Goal: Task Accomplishment & Management: Complete application form

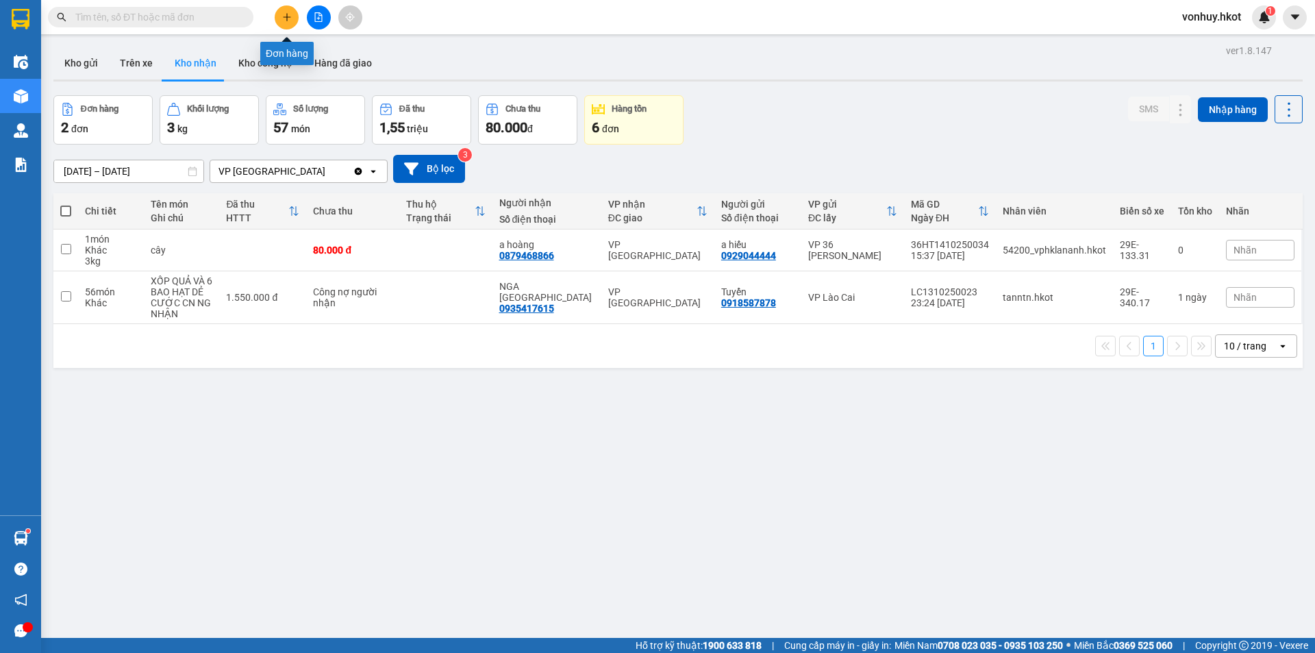
click at [292, 17] on button at bounding box center [287, 17] width 24 height 24
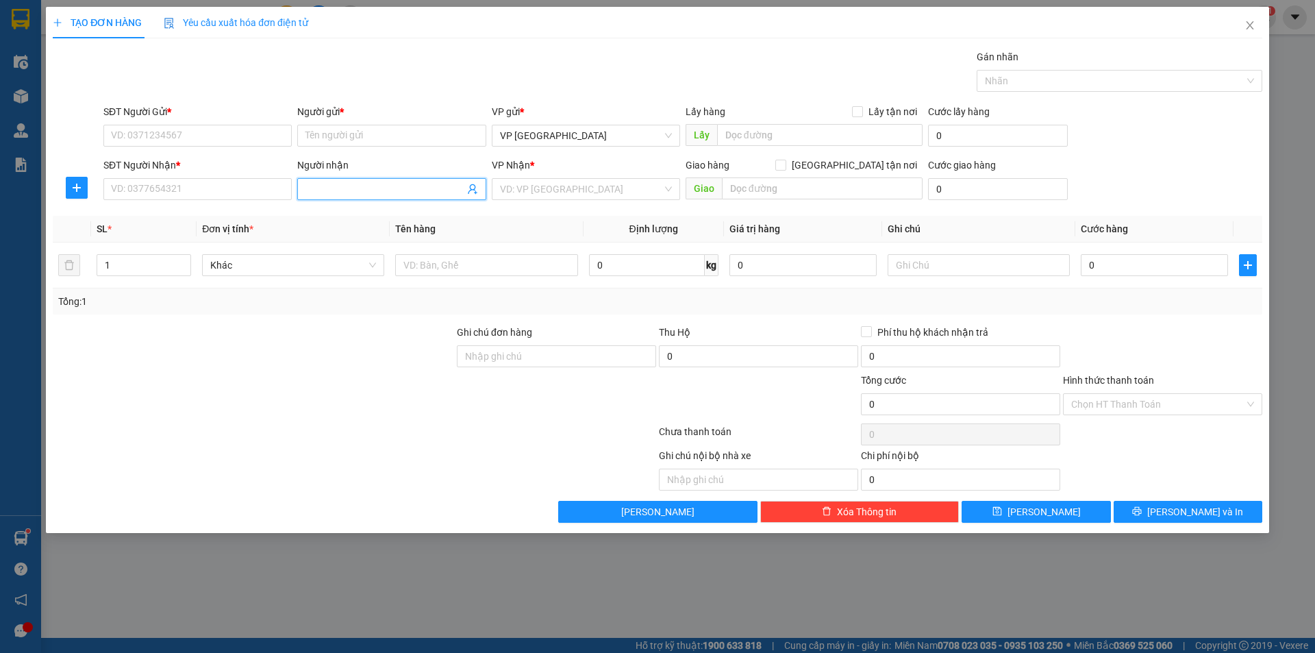
click at [348, 188] on input "Người nhận" at bounding box center [384, 188] width 158 height 15
type input "Chiến"
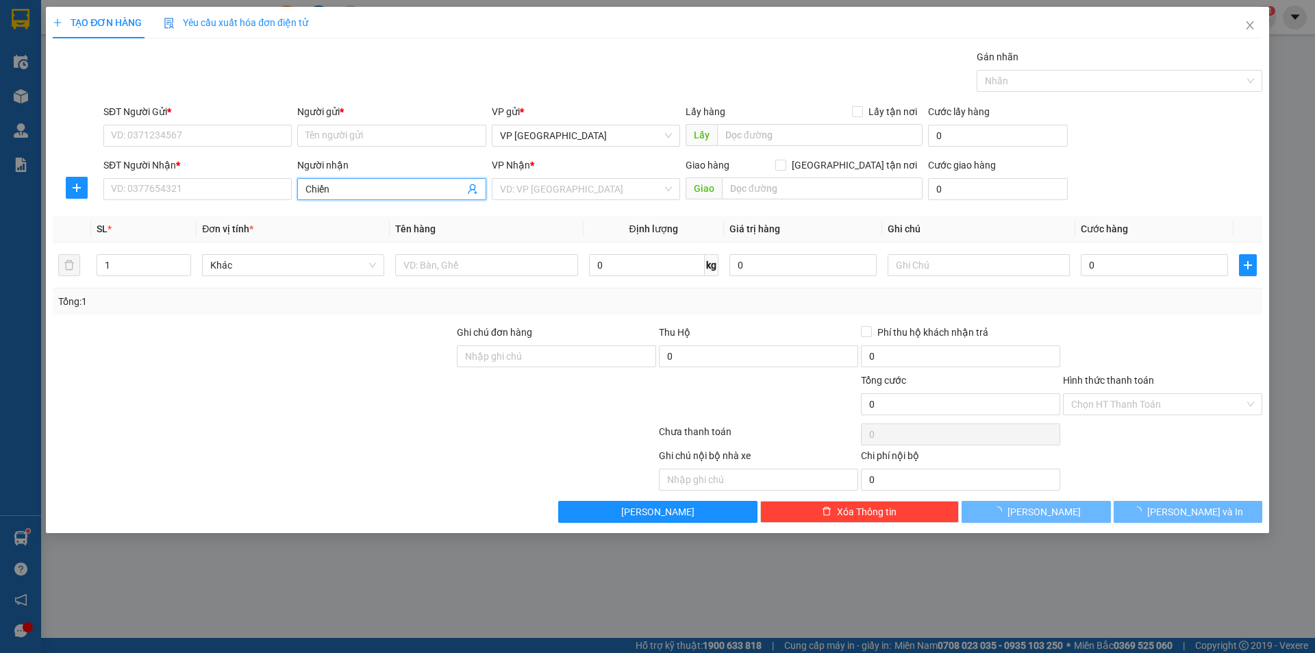
click at [364, 187] on input "Chiến" at bounding box center [384, 188] width 158 height 15
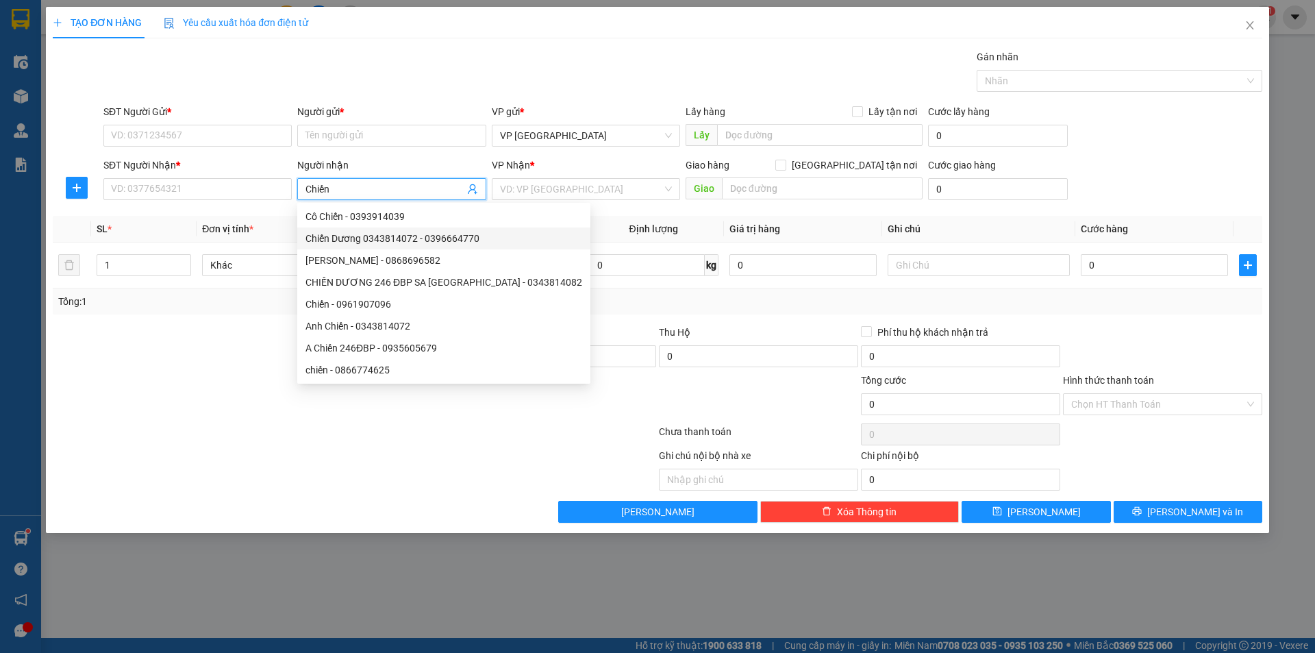
click at [351, 245] on div "Chiến Dương 0343814072 - 0396664770" at bounding box center [443, 238] width 277 height 15
type input "0396664770"
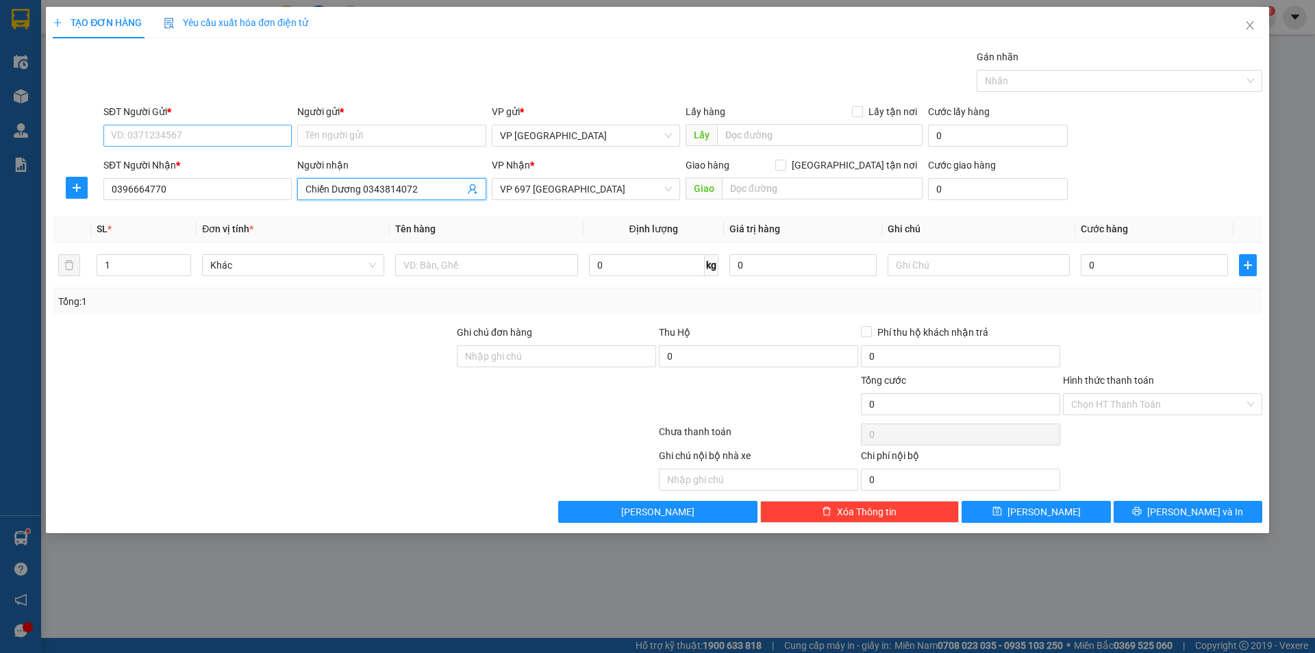
type input "Chiến Dương 0343814072"
click at [261, 129] on input "SĐT Người Gửi *" at bounding box center [197, 136] width 188 height 22
click at [344, 134] on input "Người gửi *" at bounding box center [391, 136] width 188 height 22
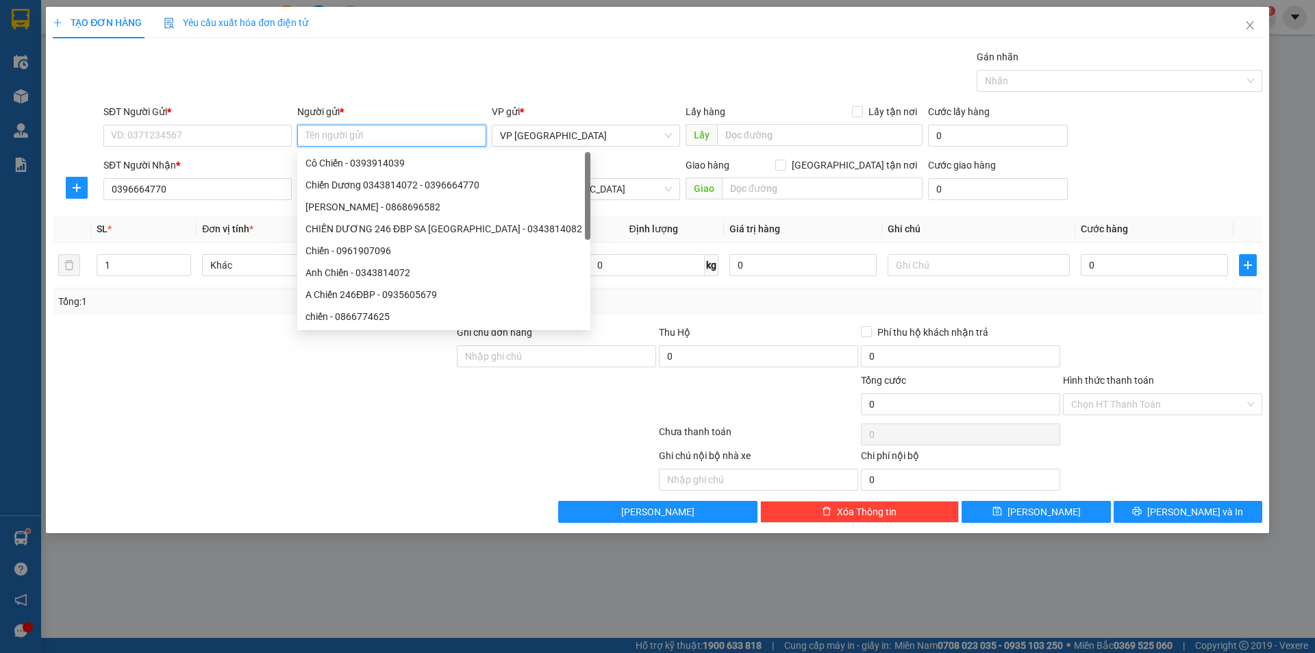
type input "d"
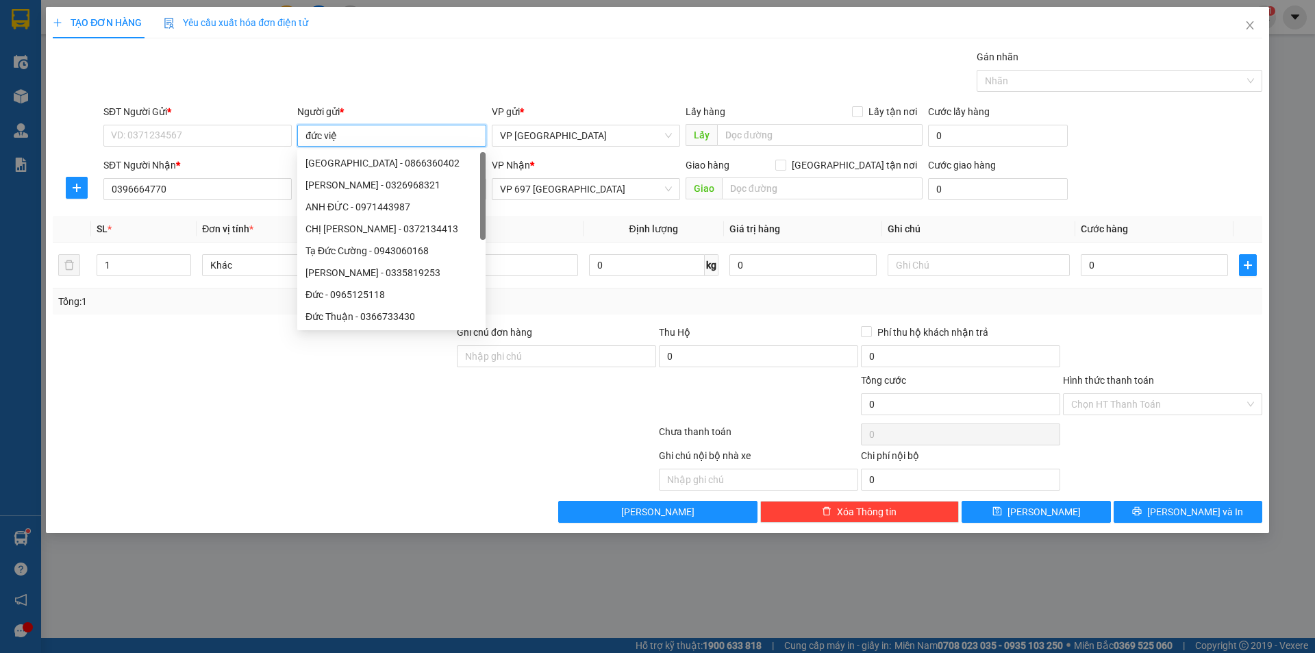
type input "đức việt"
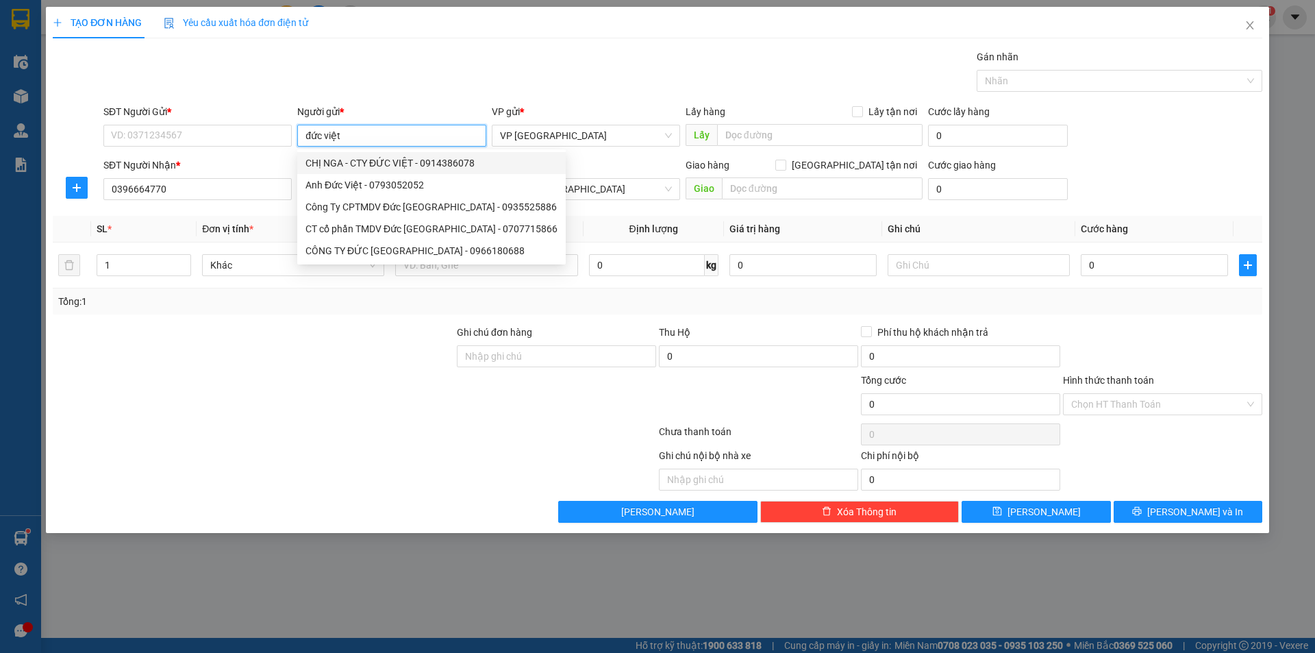
click at [368, 164] on div "CHỊ NGA - CTY ĐỨC VIỆT - 0914386078" at bounding box center [431, 162] width 252 height 15
type input "0914386078"
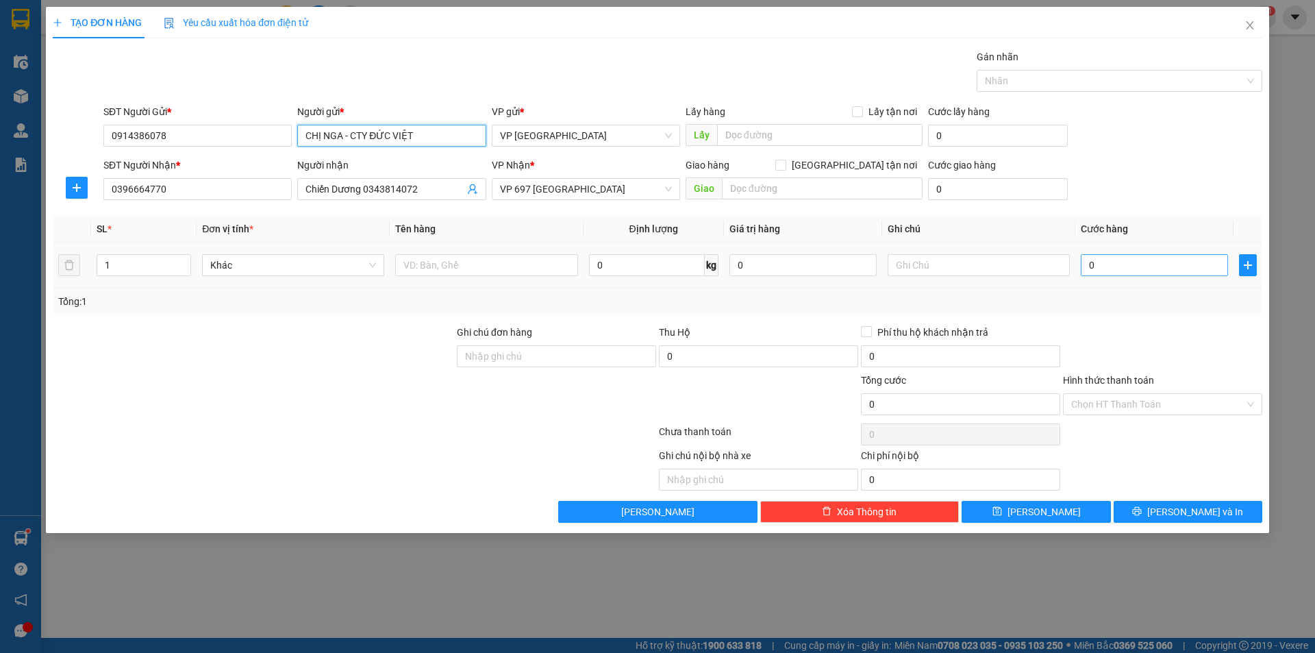
type input "CHỊ NGA - CTY ĐỨC VIỆT"
click at [1100, 271] on input "0" at bounding box center [1154, 265] width 147 height 22
type input "2"
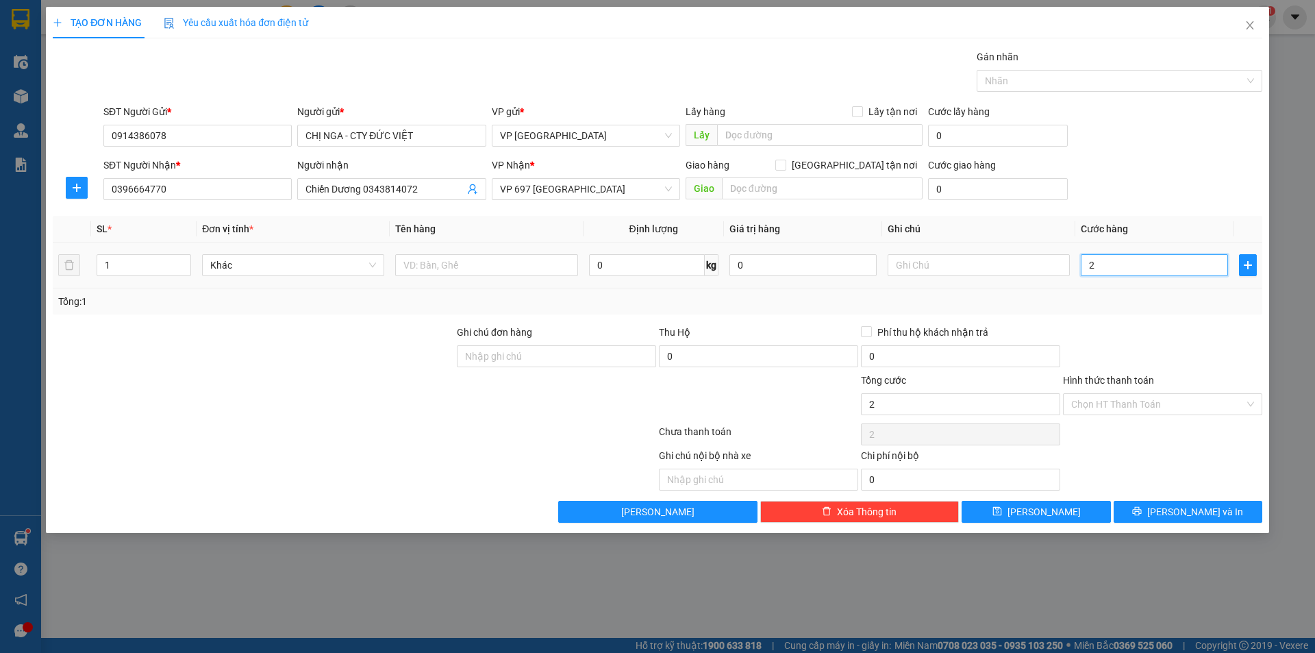
type input "25"
type input "250"
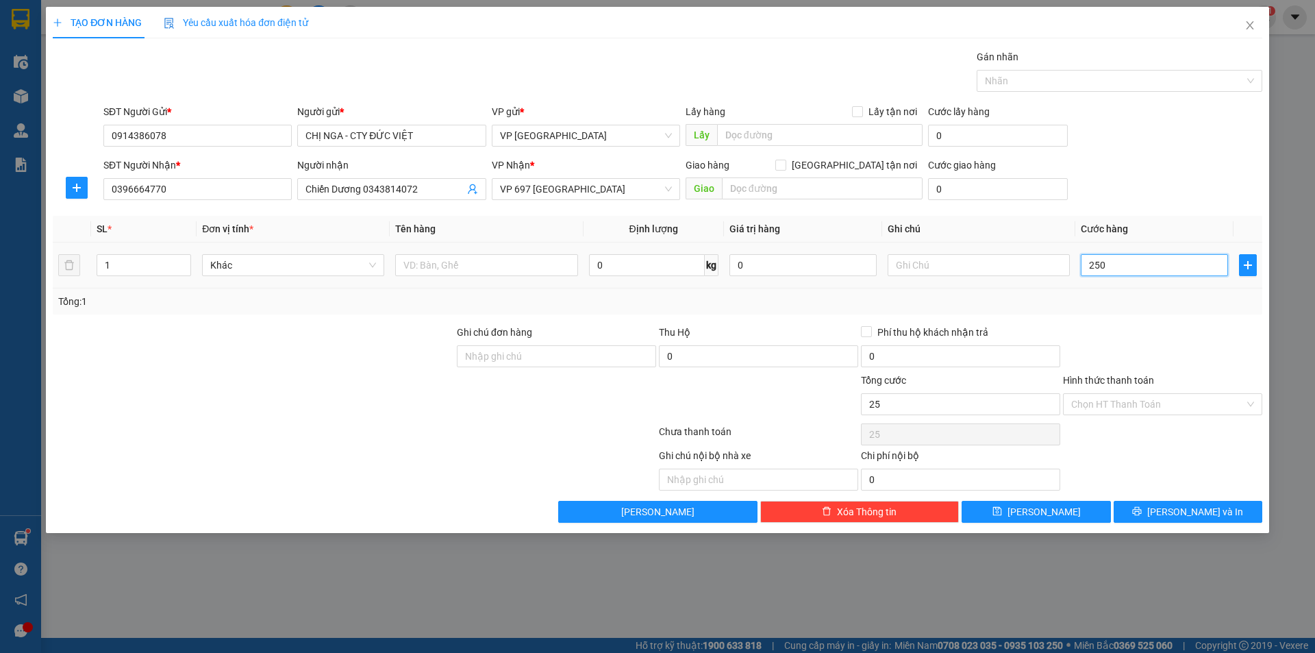
type input "250"
type input "2.500"
type input "25.000"
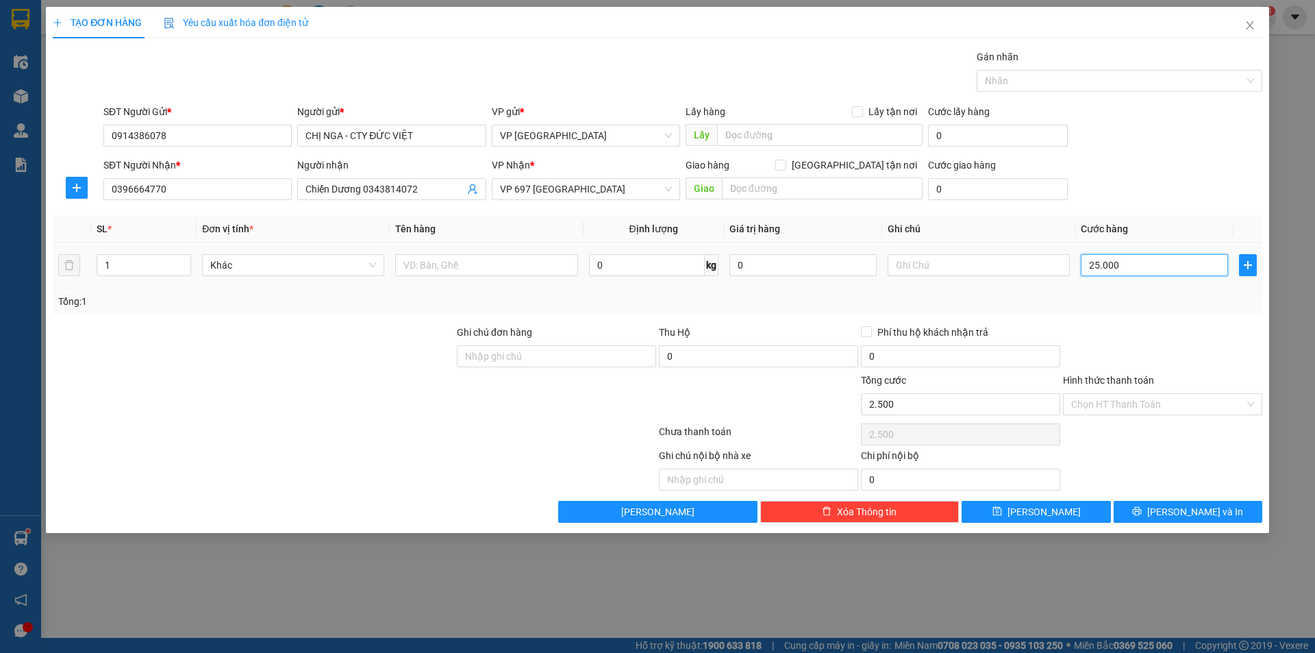
type input "25.000"
type input "250.000"
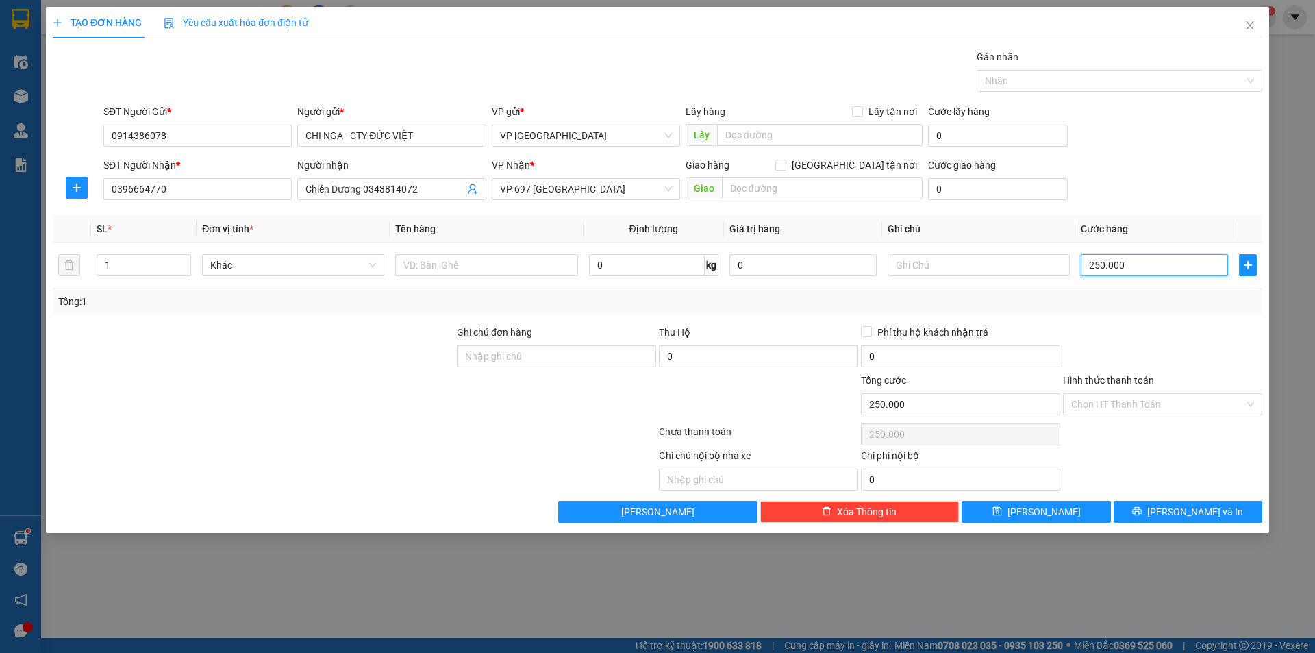
type input "250.000"
click at [1166, 184] on div "SĐT Người Nhận * 0396664770 Người nhận Chiến Dương 0343814072 VP Nhận * VP 697 …" at bounding box center [683, 182] width 1164 height 48
click at [479, 272] on input "text" at bounding box center [486, 265] width 182 height 22
type input "D"
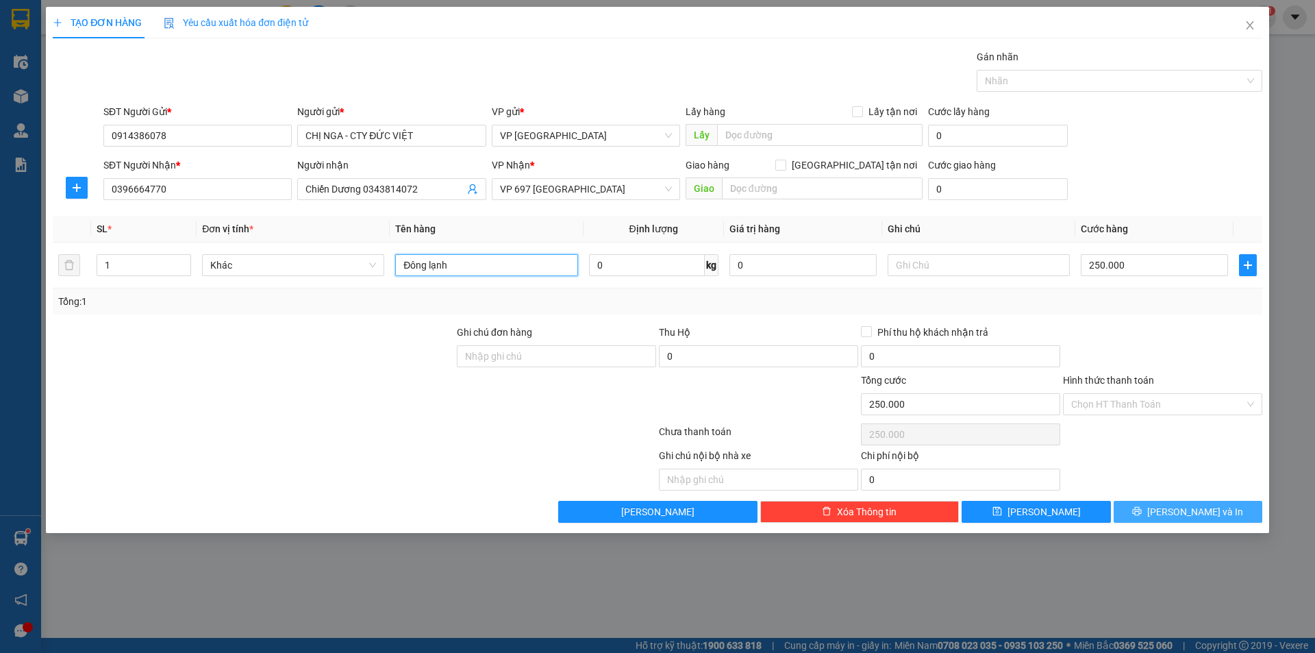
type input "Đông lạnh"
click at [1174, 518] on button "[PERSON_NAME] và In" at bounding box center [1188, 512] width 149 height 22
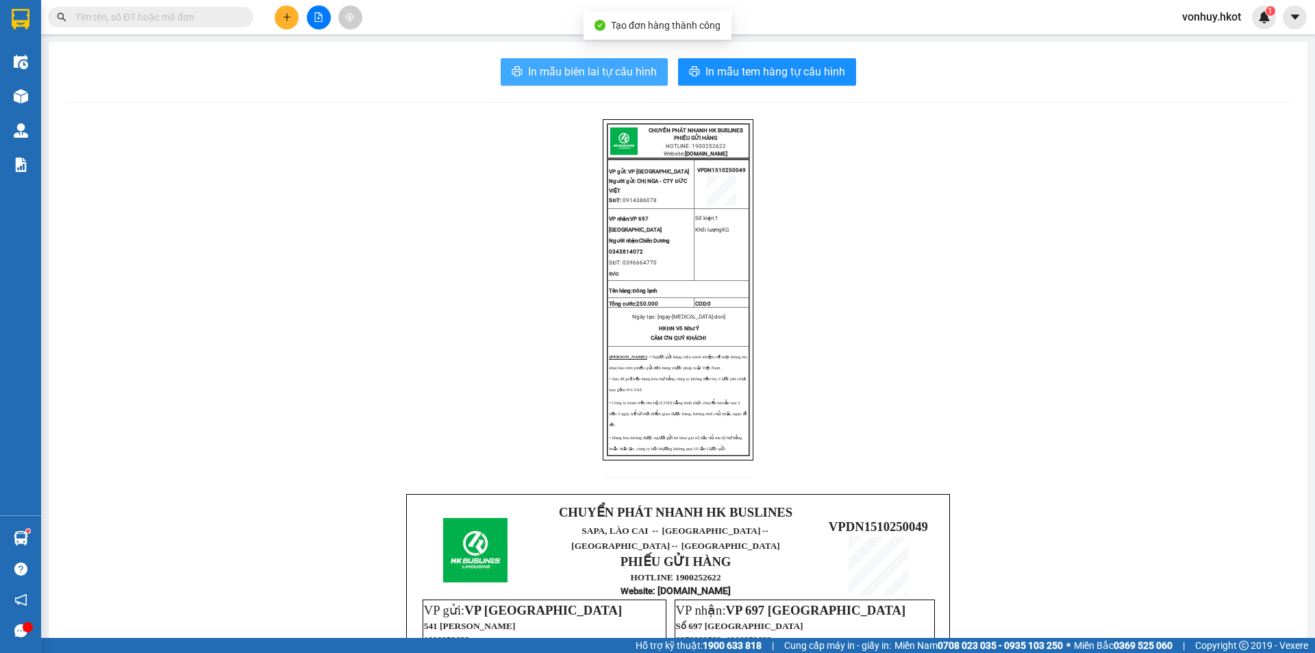
click at [575, 74] on span "In mẫu biên lai tự cấu hình" at bounding box center [592, 71] width 129 height 17
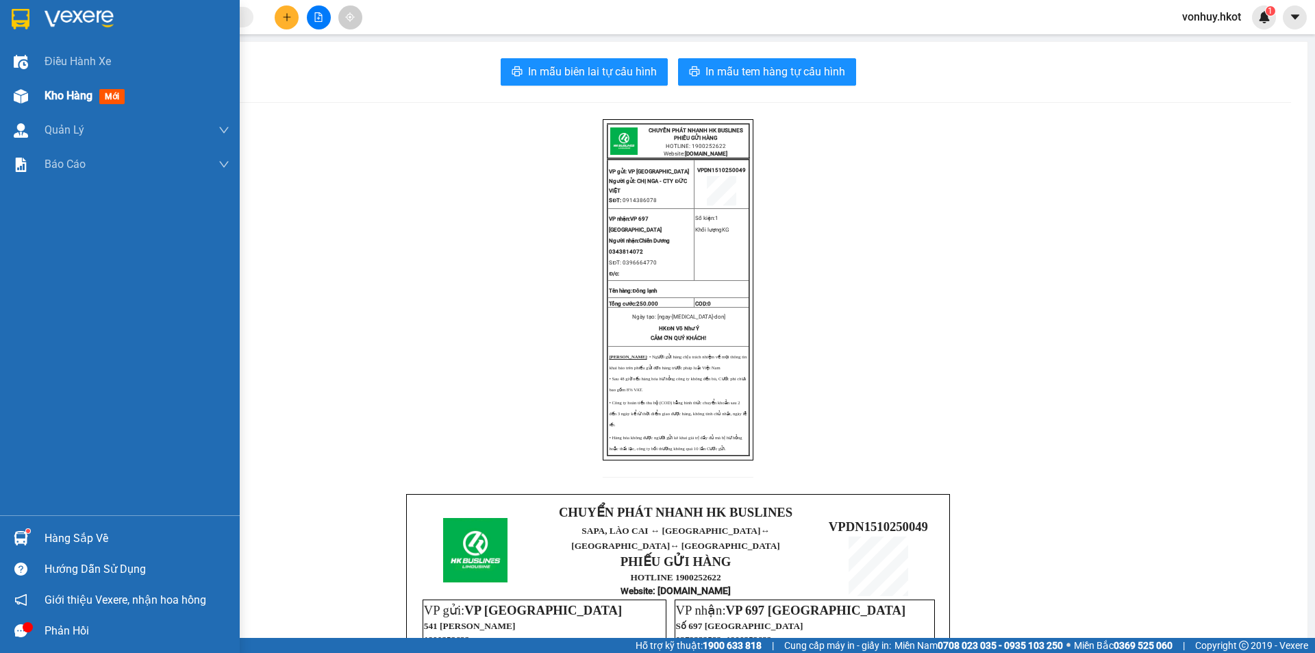
click at [42, 96] on div "Kho hàng mới" at bounding box center [120, 96] width 240 height 34
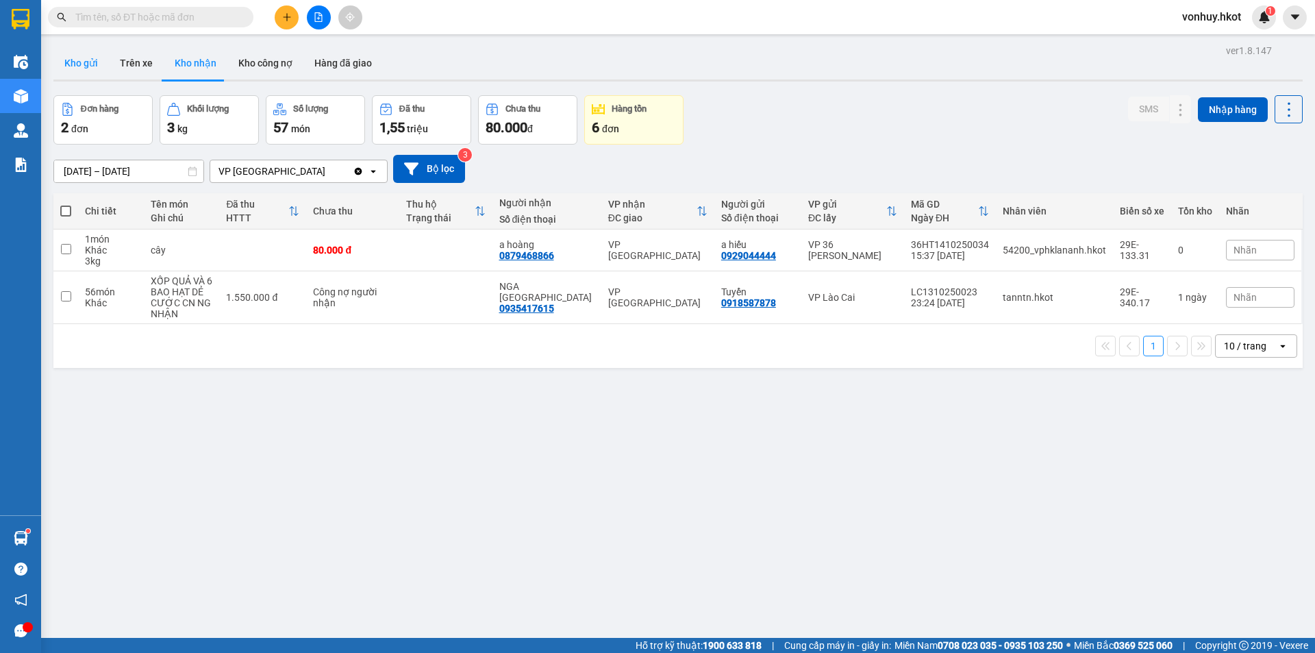
click at [79, 61] on button "Kho gửi" at bounding box center [80, 63] width 55 height 33
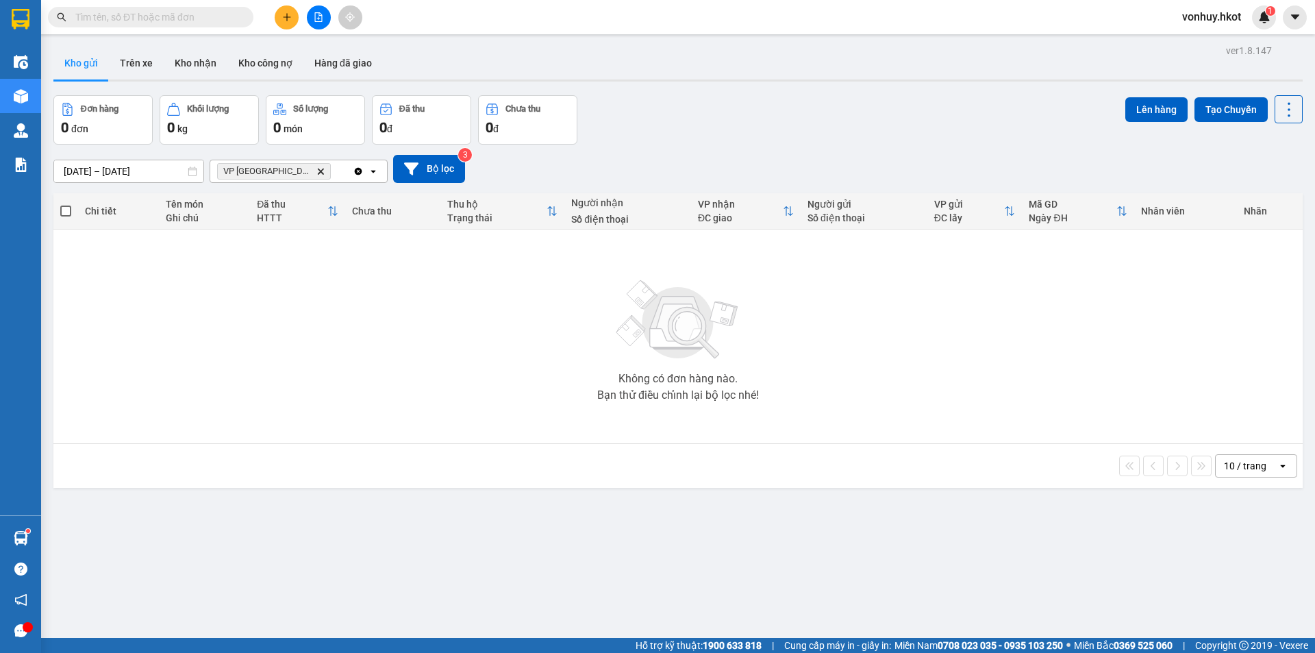
click at [316, 172] on icon "Delete" at bounding box center [320, 171] width 8 height 8
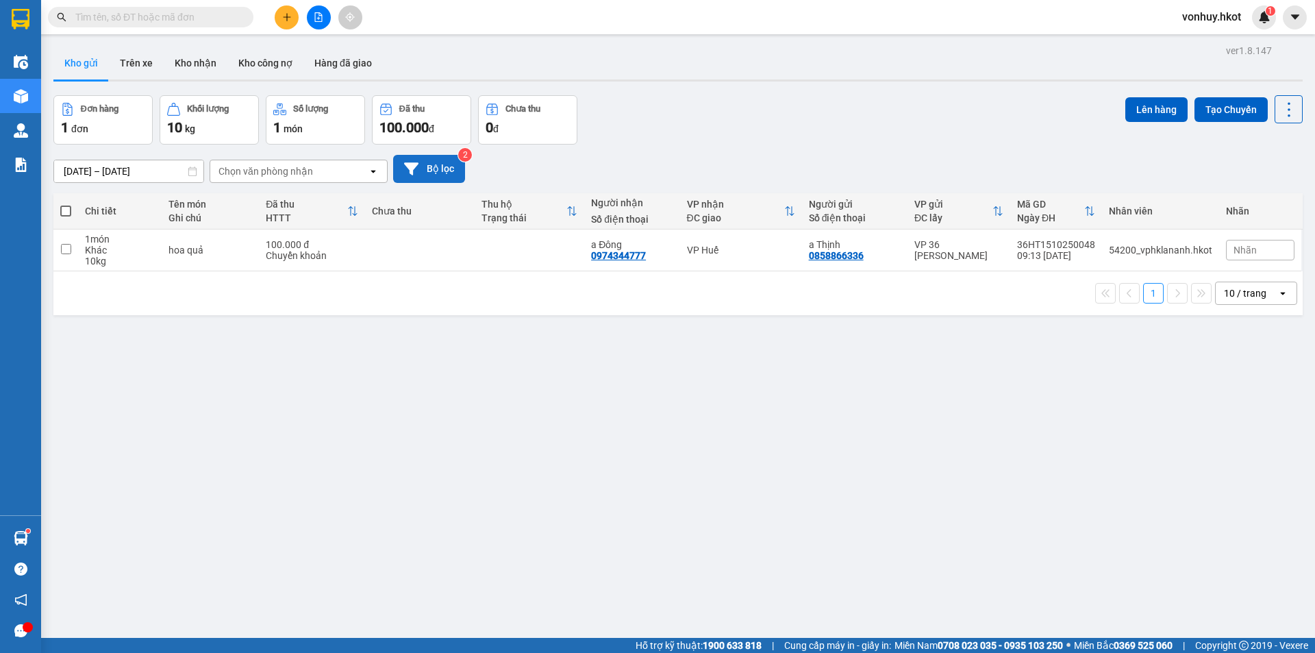
click at [429, 166] on button "Bộ lọc" at bounding box center [429, 169] width 72 height 28
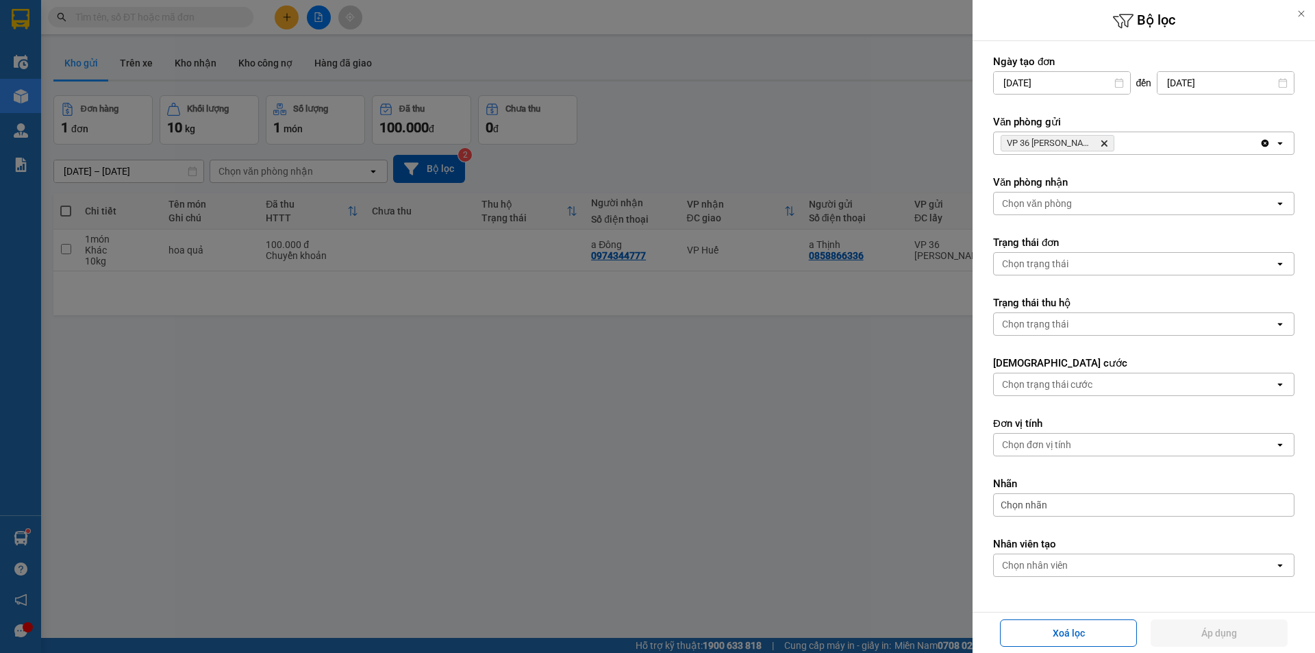
click at [1100, 143] on icon "Delete" at bounding box center [1104, 143] width 8 height 8
click at [1044, 144] on div "Chọn văn phòng" at bounding box center [1037, 143] width 70 height 14
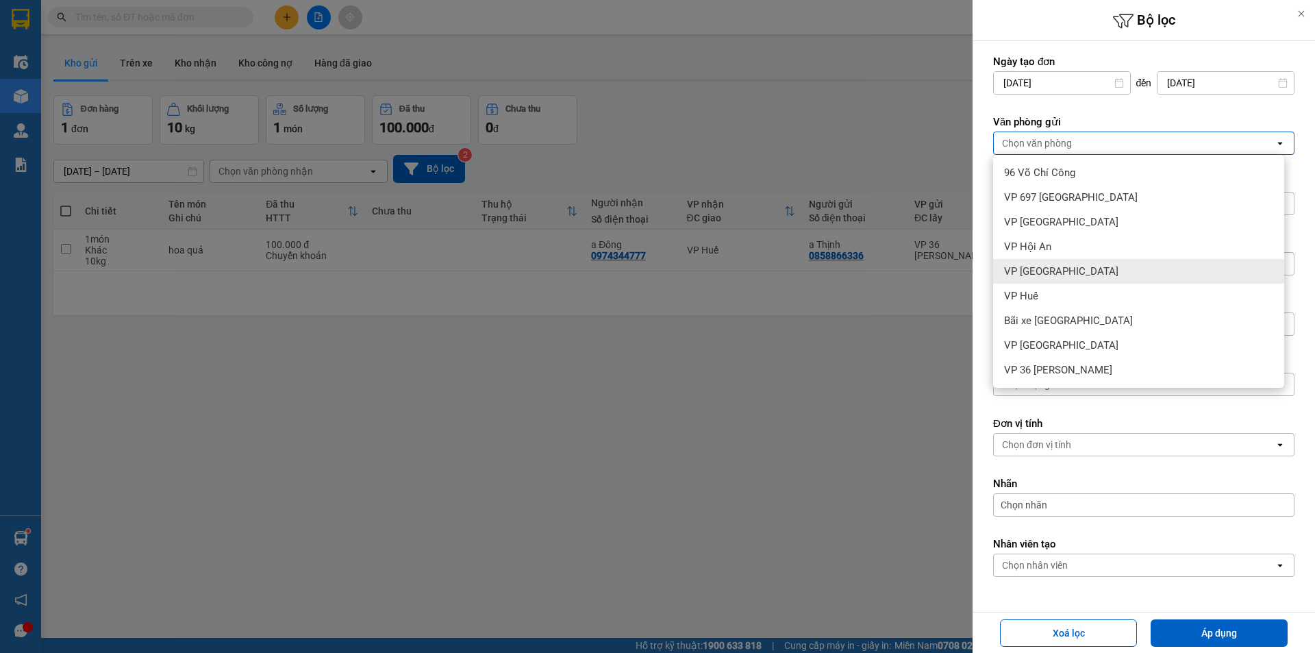
click at [1022, 264] on div "VP [GEOGRAPHIC_DATA]" at bounding box center [1138, 271] width 291 height 25
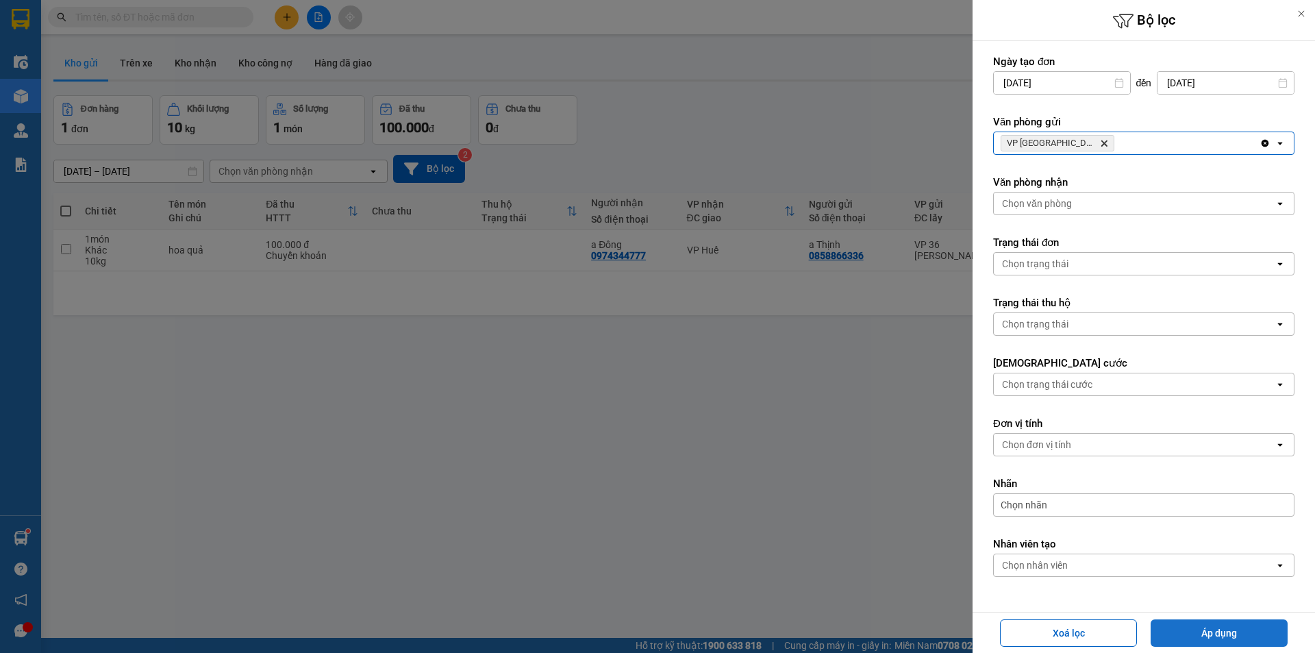
click at [1177, 628] on button "Áp dụng" at bounding box center [1219, 632] width 137 height 27
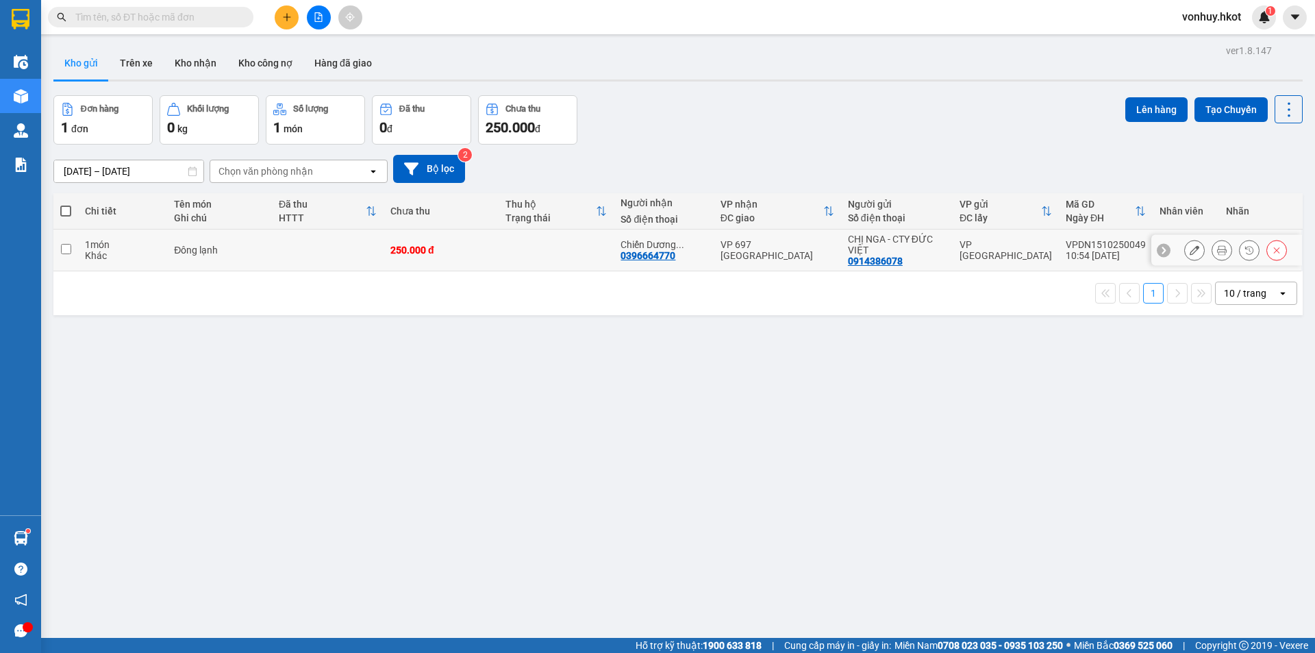
click at [439, 264] on td "250.000 đ" at bounding box center [441, 250] width 115 height 42
checkbox input "true"
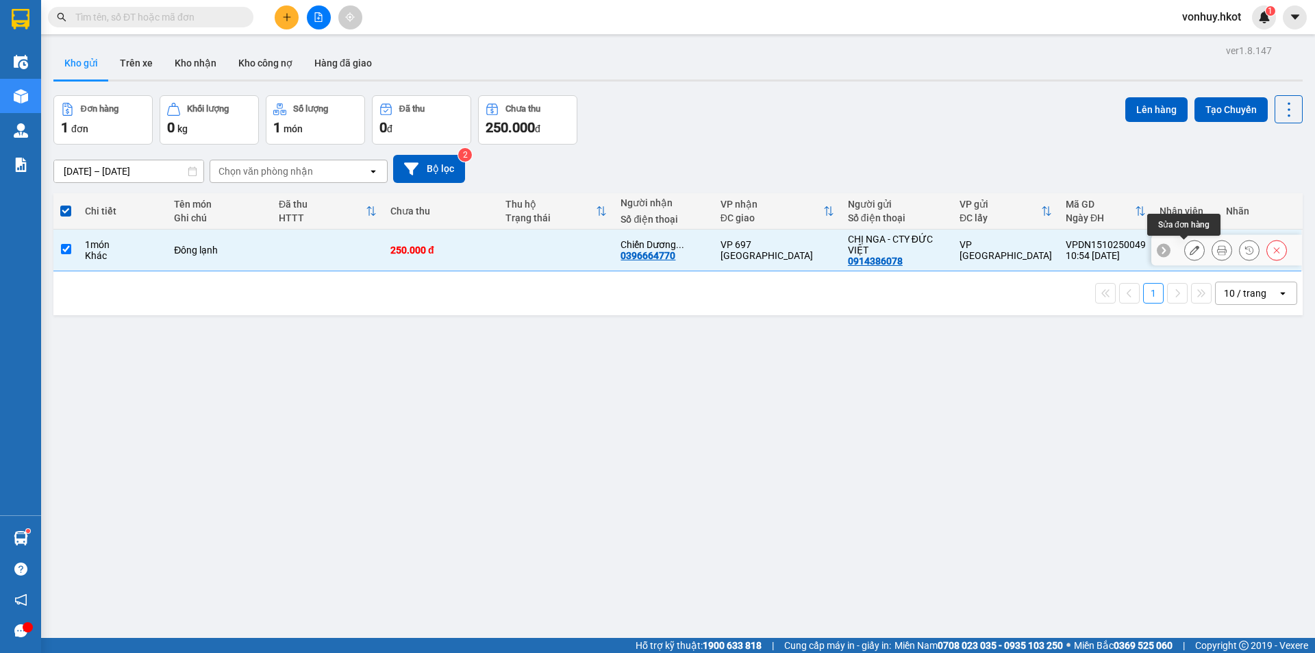
click at [1217, 247] on icon at bounding box center [1222, 250] width 10 height 10
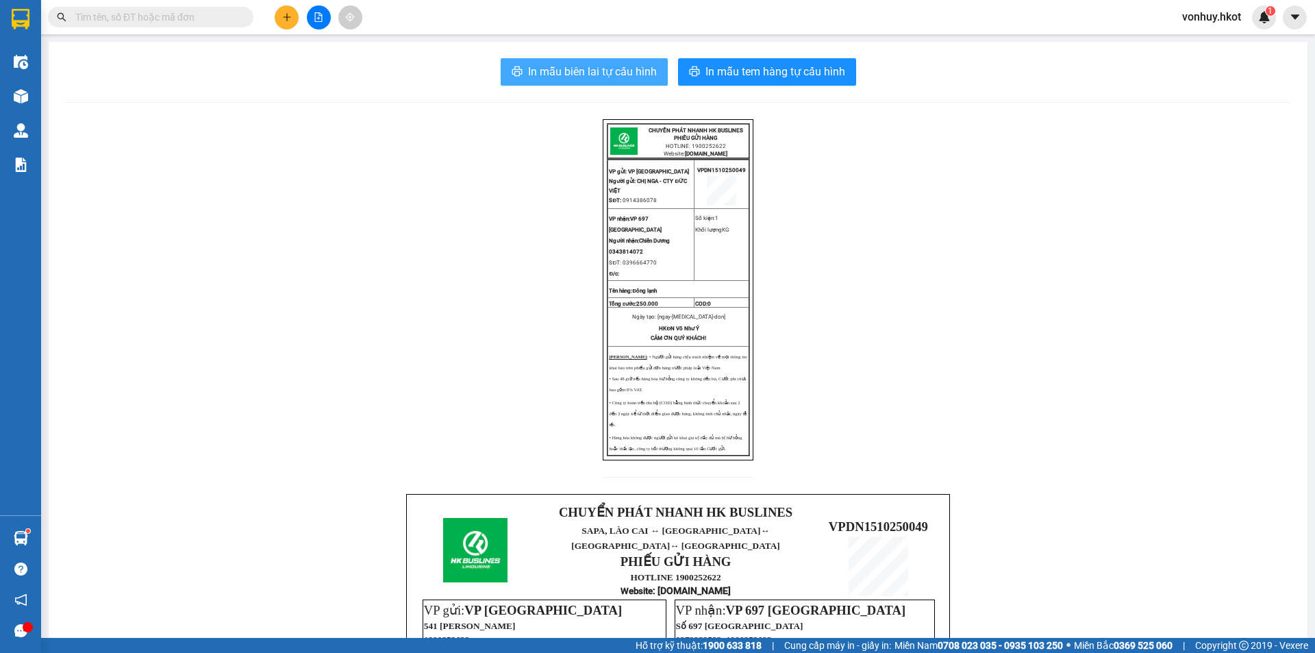
click at [628, 77] on span "In mẫu biên lai tự cấu hình" at bounding box center [592, 71] width 129 height 17
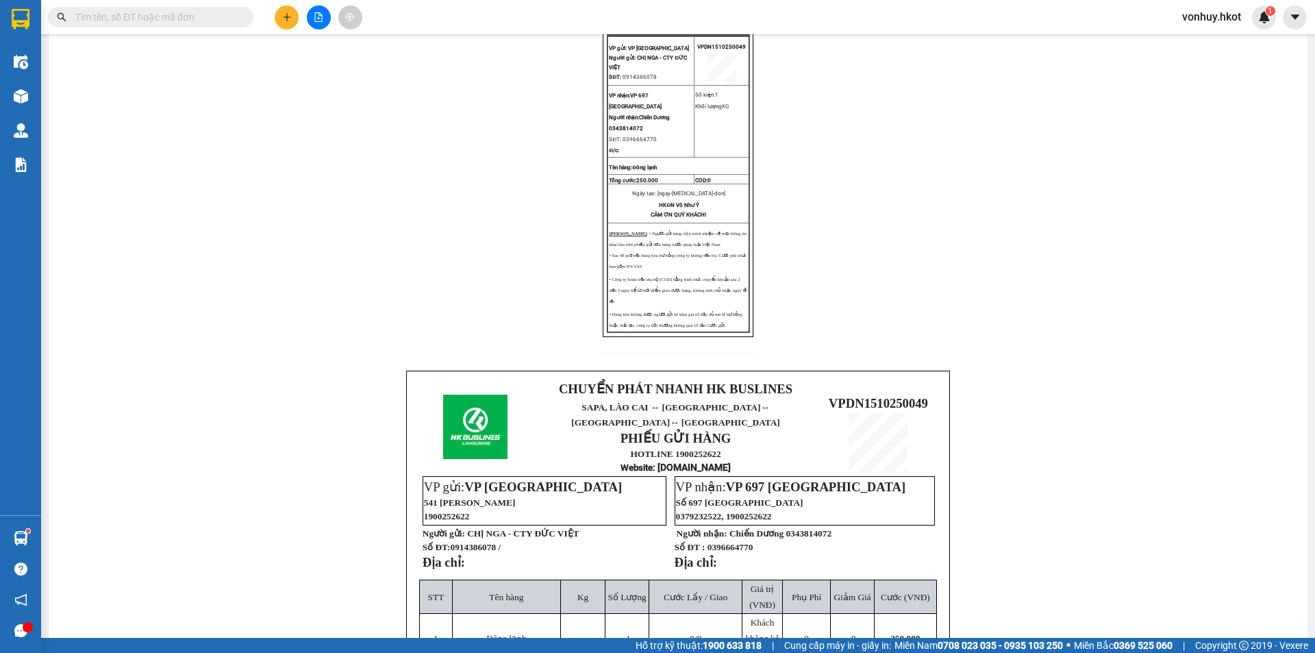
scroll to position [342, 0]
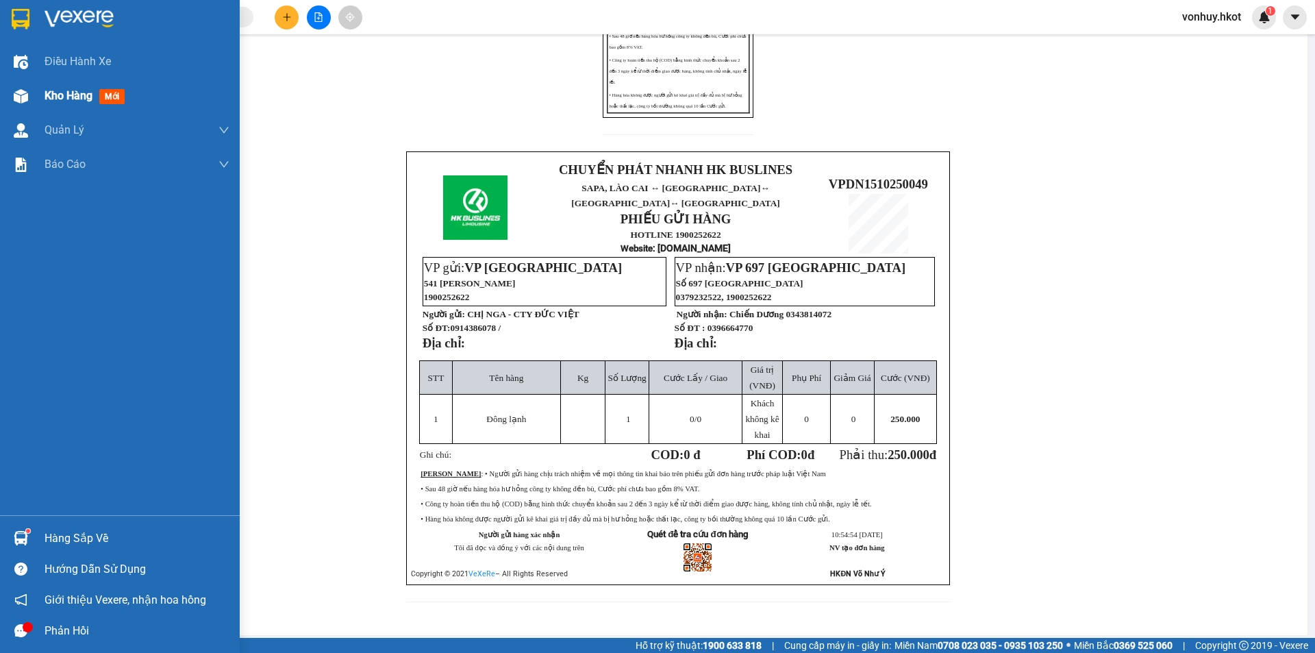
click at [36, 106] on div "Kho hàng mới" at bounding box center [120, 96] width 240 height 34
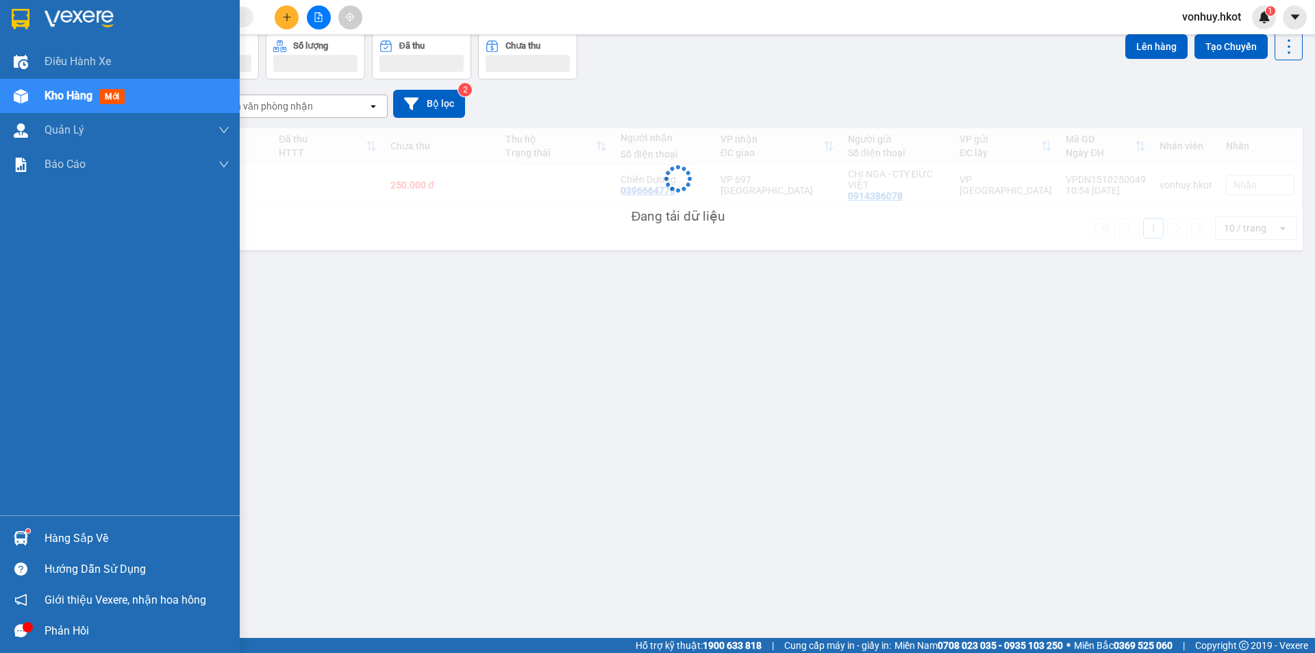
scroll to position [63, 0]
